Goal: Task Accomplishment & Management: Use online tool/utility

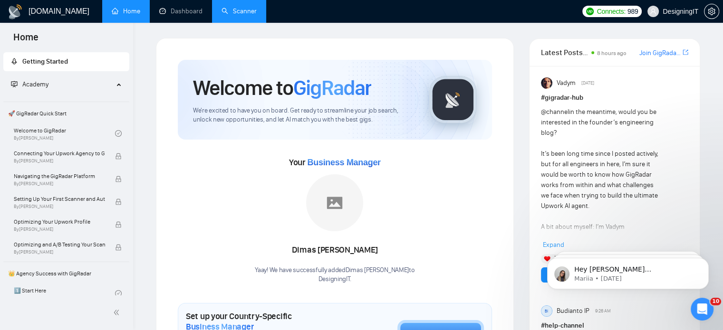
click at [251, 9] on link "Scanner" at bounding box center [239, 11] width 35 height 8
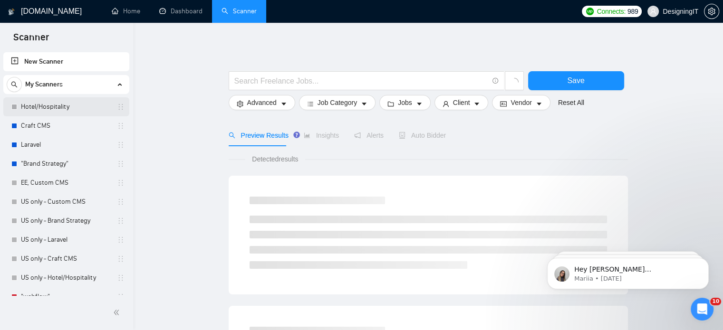
click at [54, 108] on link "Hotel/Hospitality" at bounding box center [66, 106] width 90 height 19
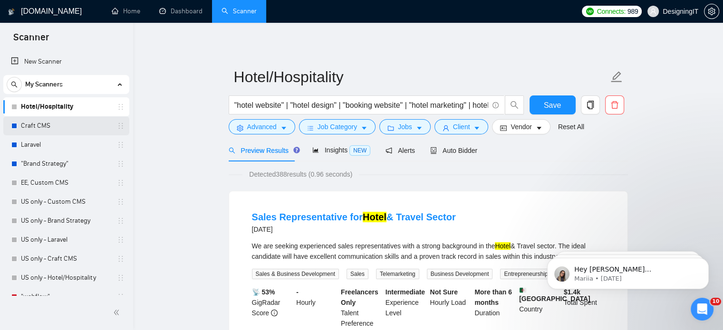
click at [61, 123] on link "Craft CMS" at bounding box center [66, 125] width 90 height 19
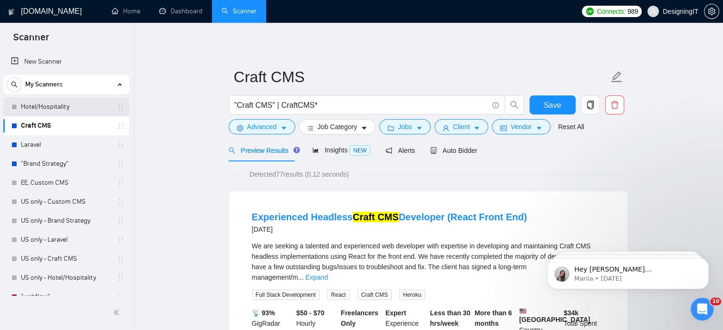
click at [58, 100] on link "Hotel/Hospitality" at bounding box center [66, 106] width 90 height 19
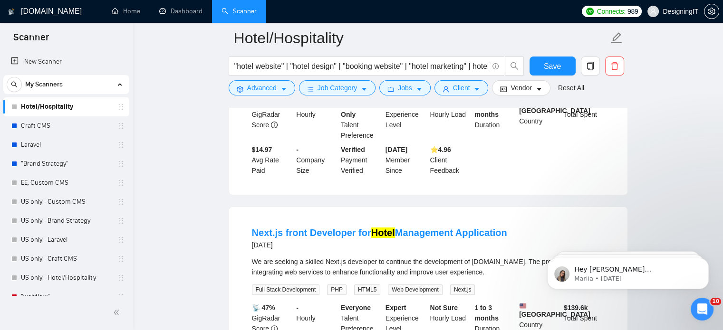
scroll to position [196, 0]
click at [45, 131] on link "Craft CMS" at bounding box center [66, 125] width 90 height 19
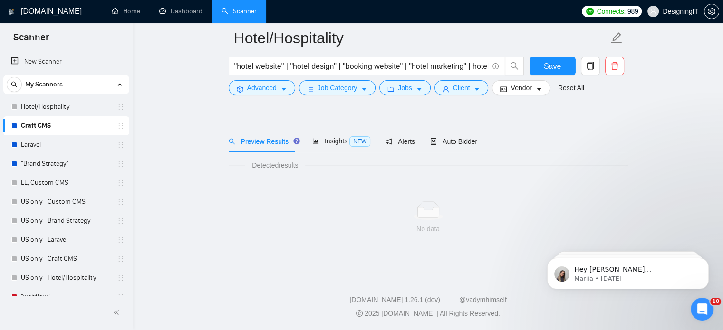
scroll to position [17, 0]
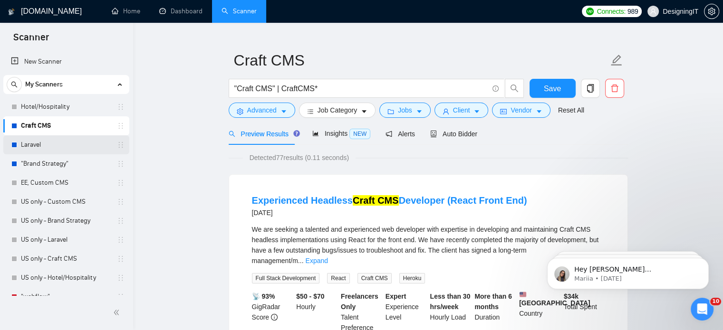
click at [35, 142] on link "Laravel" at bounding box center [66, 144] width 90 height 19
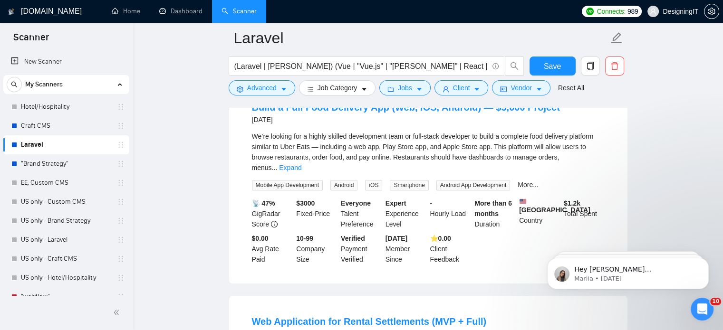
scroll to position [346, 0]
click at [72, 165] on link ""Brand Strategy"" at bounding box center [66, 163] width 90 height 19
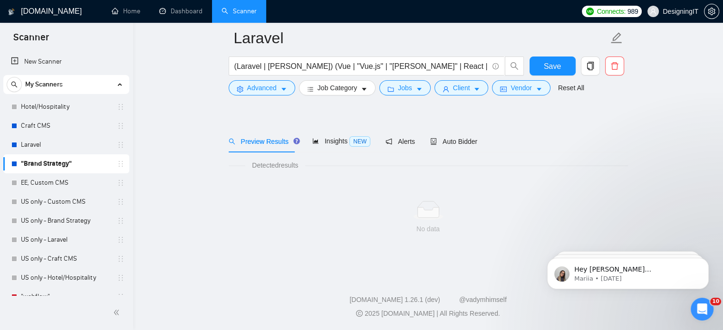
scroll to position [17, 0]
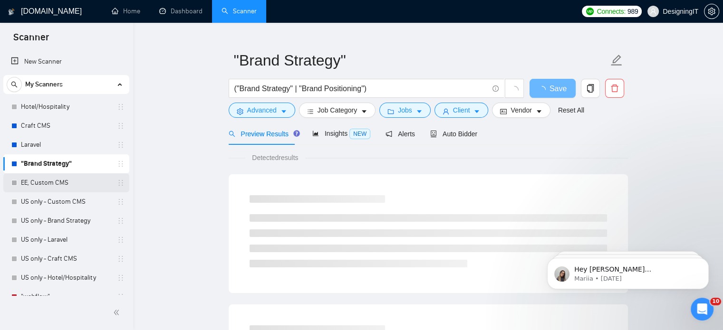
click at [70, 186] on link "EE, Custom CMS" at bounding box center [66, 183] width 90 height 19
